Goal: Transaction & Acquisition: Purchase product/service

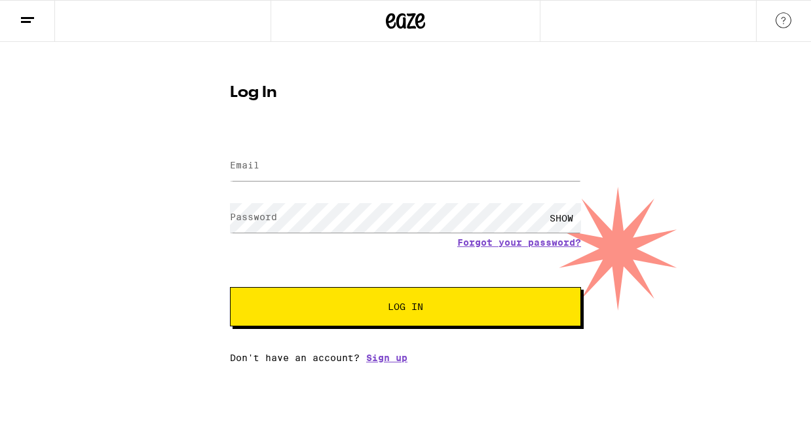
click at [254, 161] on label "Email" at bounding box center [244, 165] width 29 height 10
drag, startPoint x: 351, startPoint y: 174, endPoint x: 126, endPoint y: 150, distance: 226.7
click at [126, 151] on div "Log In Email Email loujcw@gmaiul Password Password SHOW Forgot your password? L…" at bounding box center [405, 202] width 811 height 321
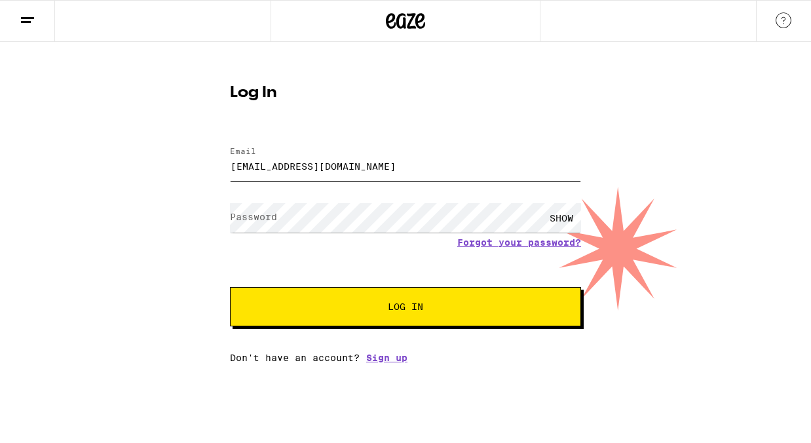
type input "[EMAIL_ADDRESS][DOMAIN_NAME]"
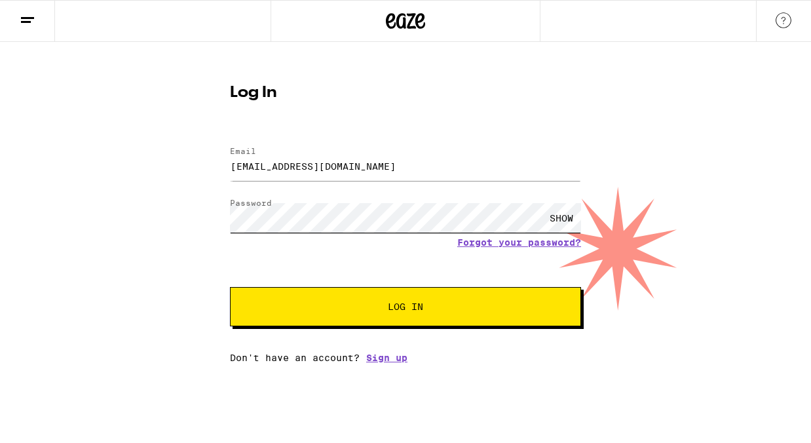
click at [230, 287] on button "Log In" at bounding box center [405, 306] width 351 height 39
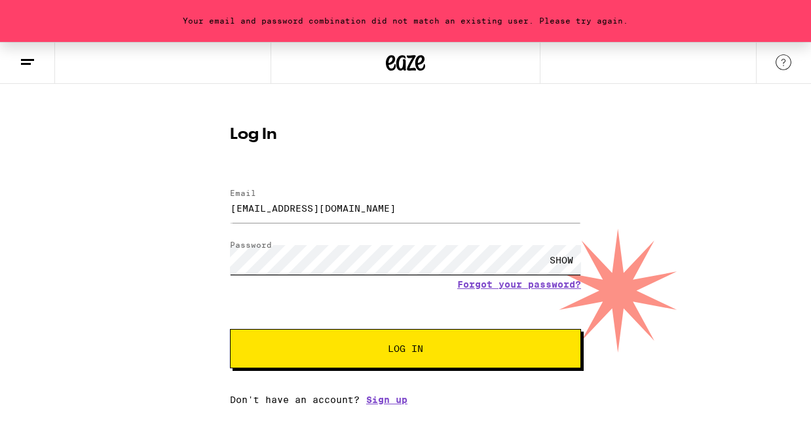
click at [62, 189] on div "Your email and password combination did not match an existing user. Please try …" at bounding box center [405, 223] width 811 height 363
click at [230, 329] on button "Log In" at bounding box center [405, 348] width 351 height 39
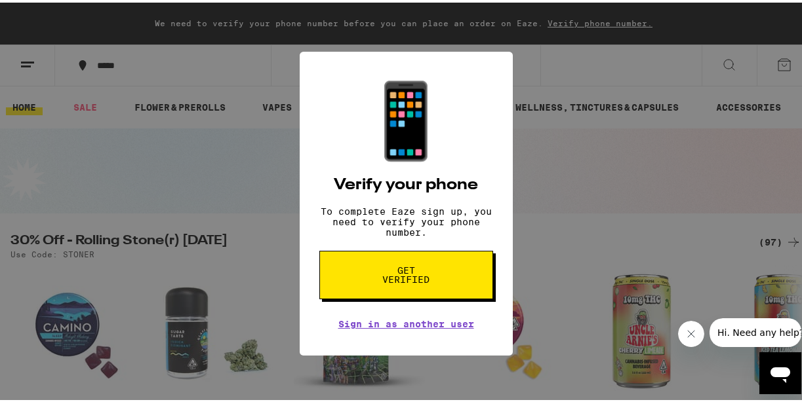
click at [425, 282] on span "Get verified" at bounding box center [406, 273] width 68 height 18
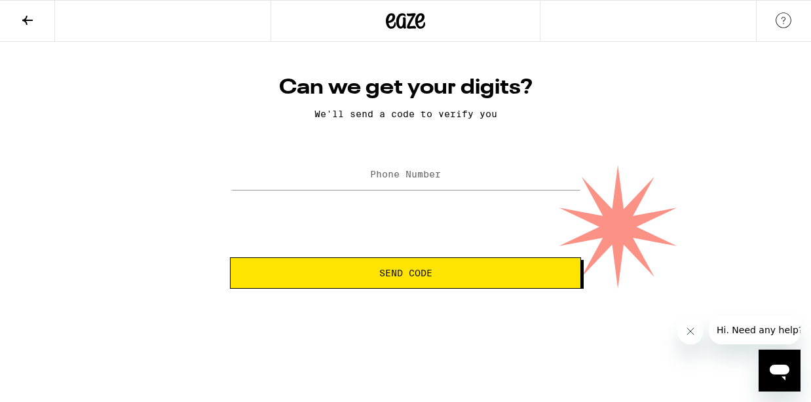
click at [37, 17] on button at bounding box center [27, 21] width 55 height 41
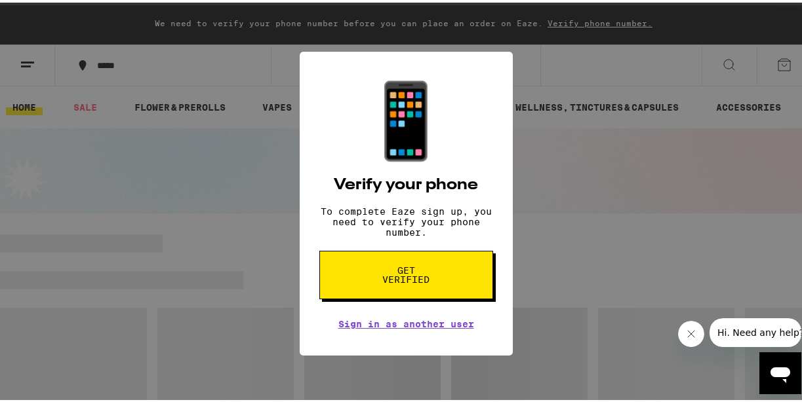
click at [562, 125] on div "📱 Verify your phone To complete Eaze sign up, you need to verify your phone num…" at bounding box center [405, 201] width 811 height 402
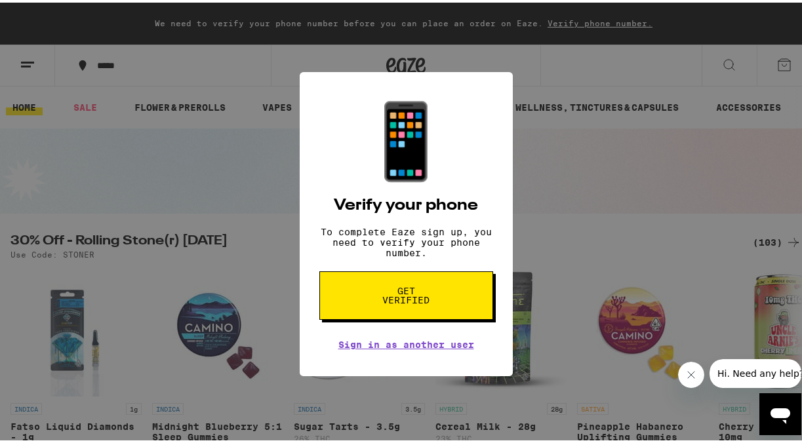
click at [225, 62] on div "📱 Verify your phone To complete Eaze sign up, you need to verify your phone num…" at bounding box center [405, 221] width 811 height 443
click at [401, 347] on link "Sign in as another user" at bounding box center [406, 342] width 136 height 10
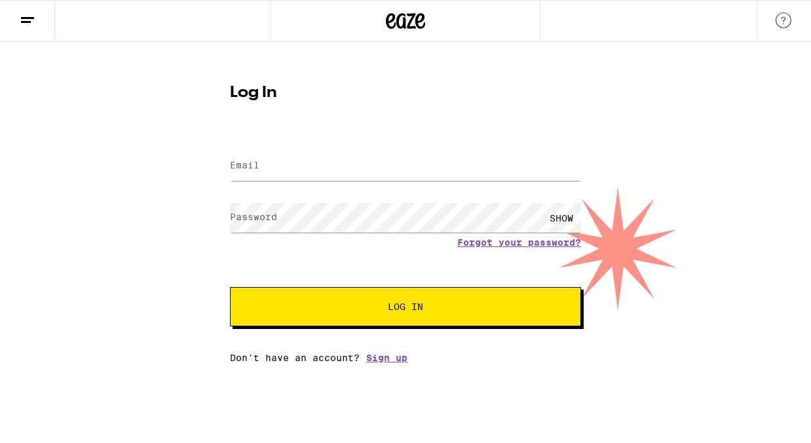
click at [294, 163] on input "Email" at bounding box center [405, 165] width 351 height 29
type input "netsora5@gmail.com"
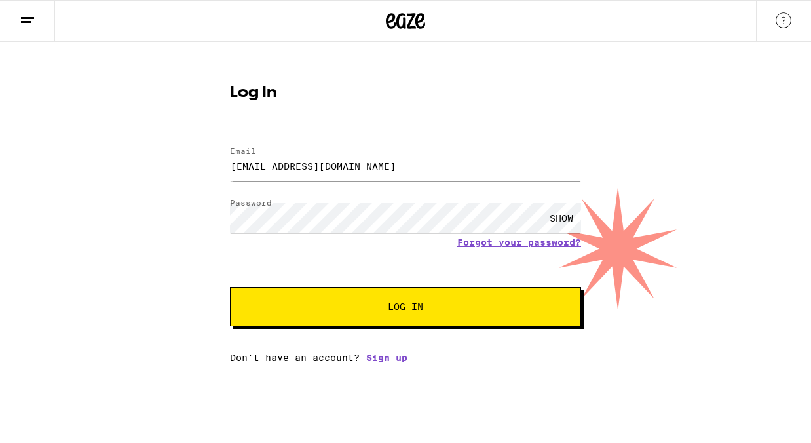
click at [230, 287] on button "Log In" at bounding box center [405, 306] width 351 height 39
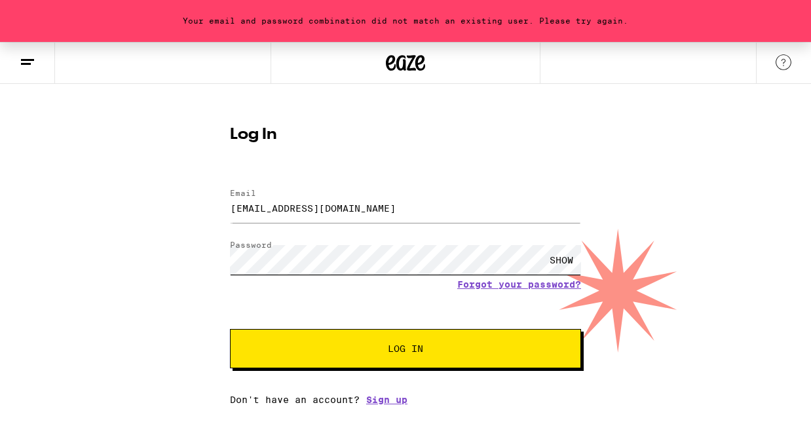
click at [95, 236] on div "Your email and password combination did not match an existing user. Please try …" at bounding box center [405, 223] width 811 height 363
click at [230, 329] on button "Log In" at bounding box center [405, 348] width 351 height 39
click at [115, 234] on div "Your email and password combination did not match an existing user. Please try …" at bounding box center [405, 223] width 811 height 363
click at [230, 329] on button "Log In" at bounding box center [405, 348] width 351 height 39
click at [131, 231] on div "Your email and password combination did not match an existing user. Please try …" at bounding box center [405, 223] width 811 height 363
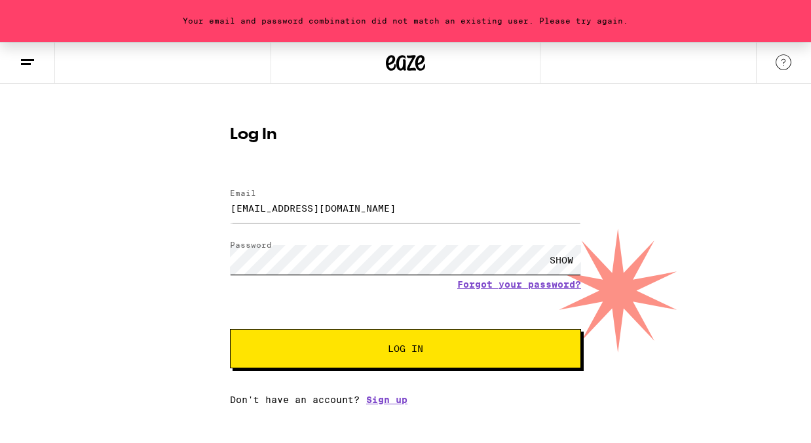
click at [230, 329] on button "Log In" at bounding box center [405, 348] width 351 height 39
